Goal: Transaction & Acquisition: Purchase product/service

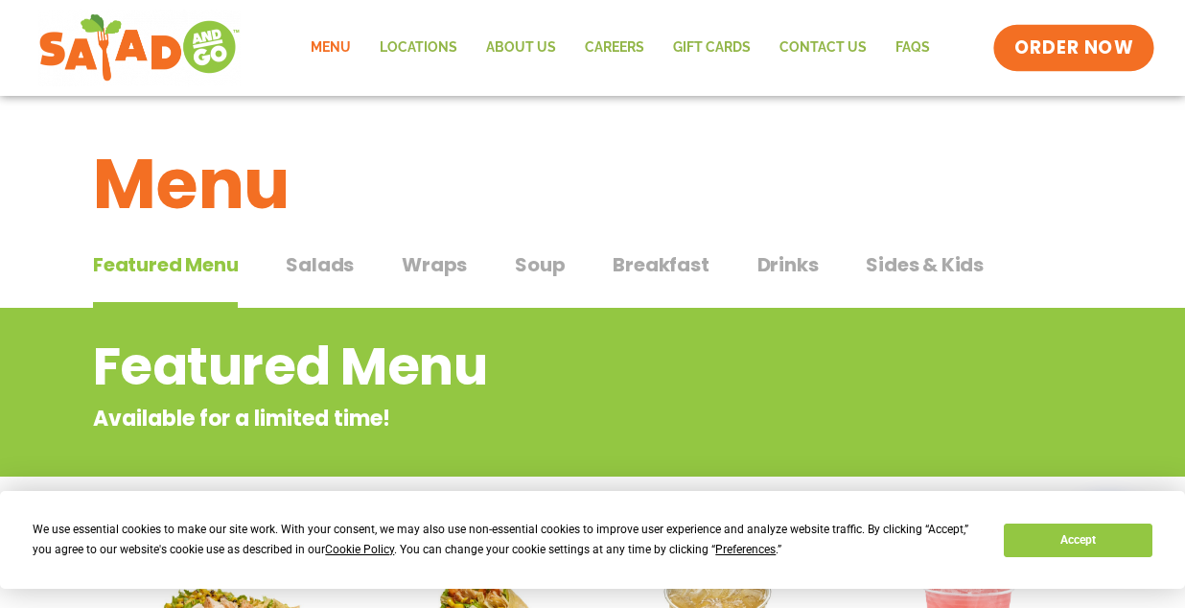
click at [1060, 56] on span "ORDER NOW" at bounding box center [1073, 47] width 119 height 25
click at [302, 275] on span "Salads" at bounding box center [320, 264] width 68 height 29
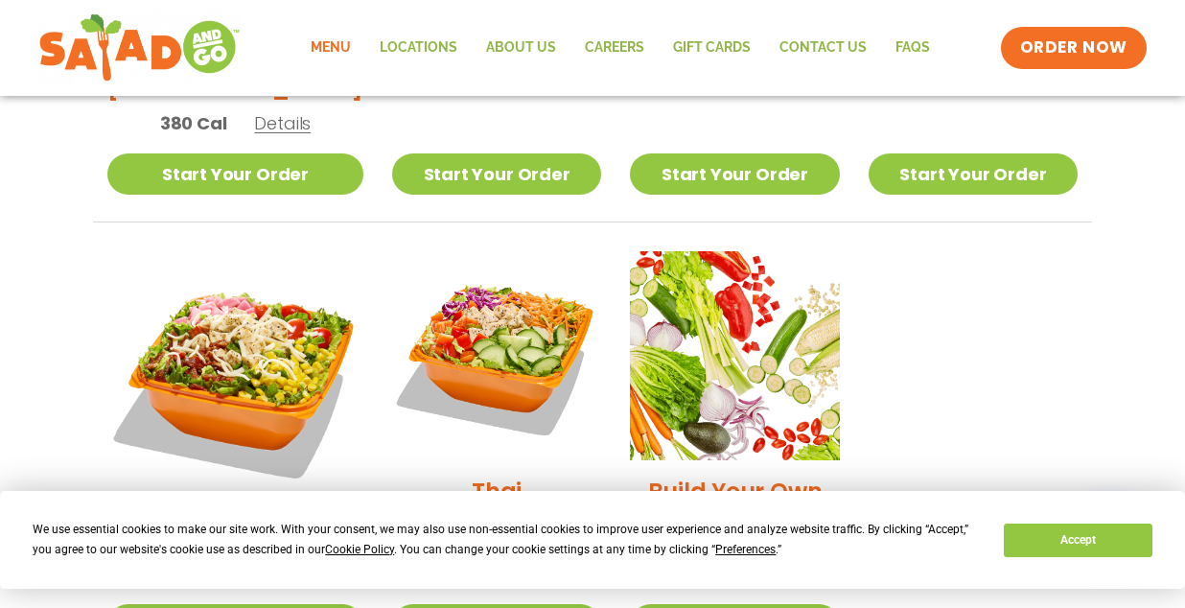
scroll to position [1325, 0]
